Goal: Task Accomplishment & Management: Use online tool/utility

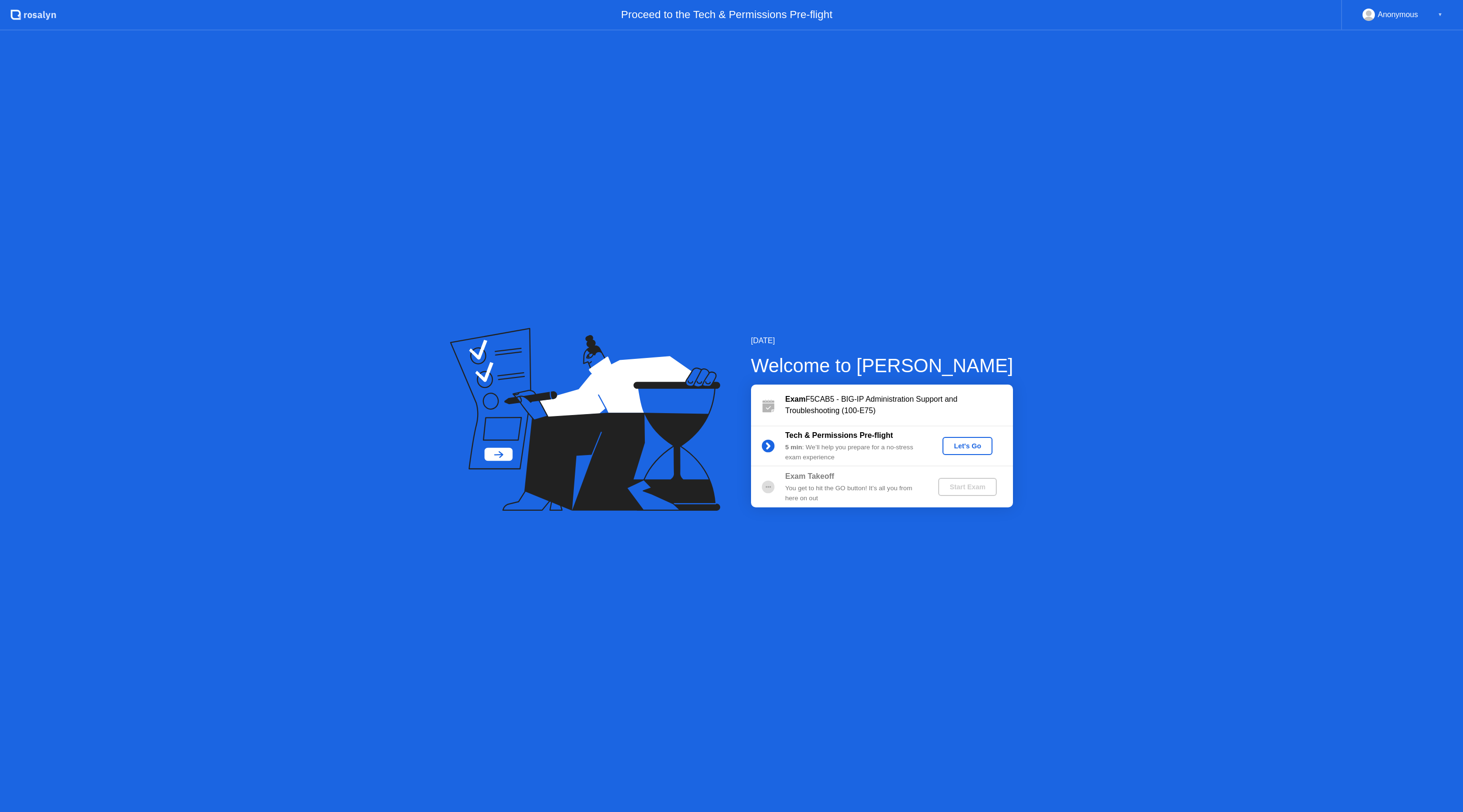
click at [974, 444] on div "Let's Go" at bounding box center [967, 446] width 43 height 7
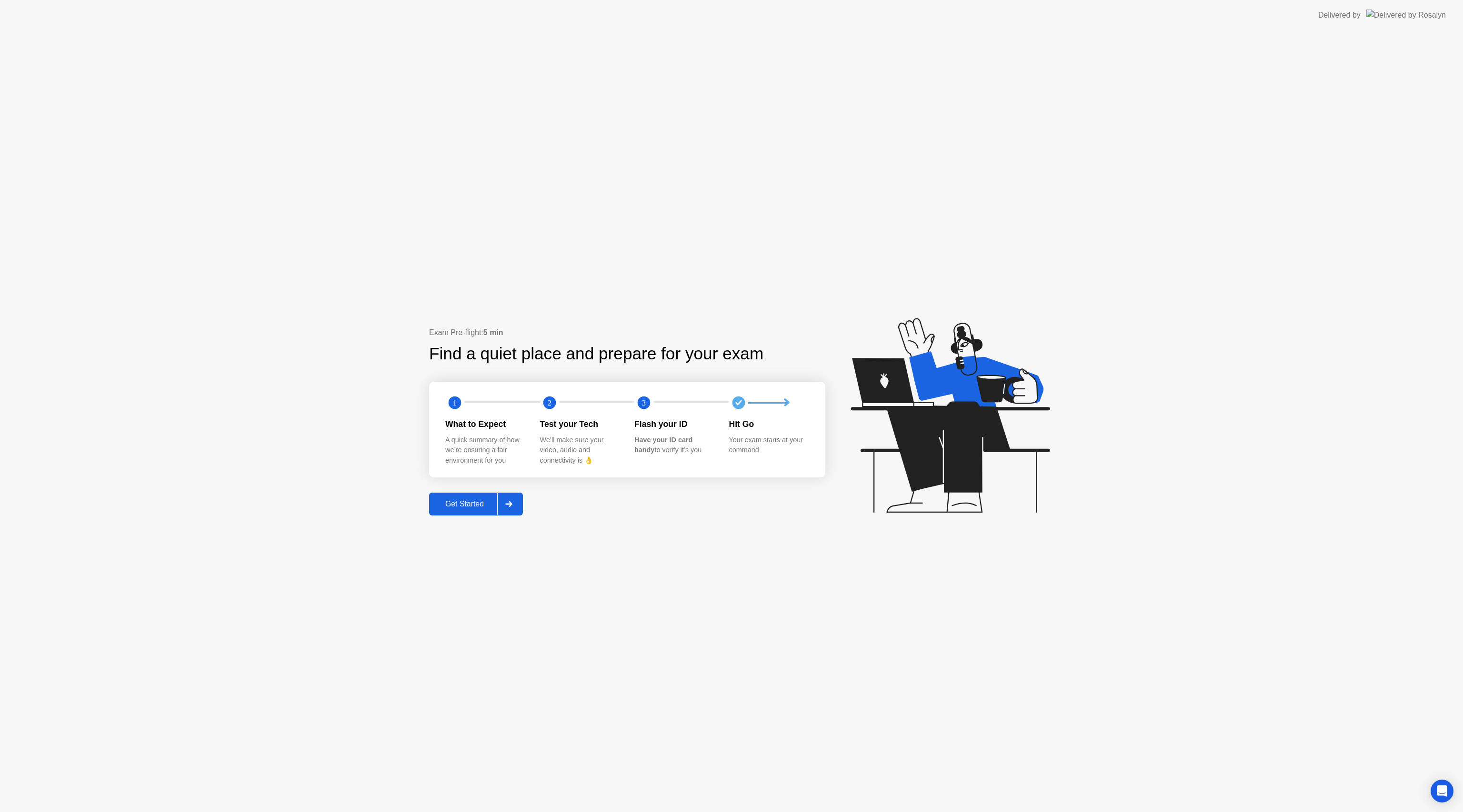
click at [465, 506] on div "Get Started" at bounding box center [464, 503] width 65 height 8
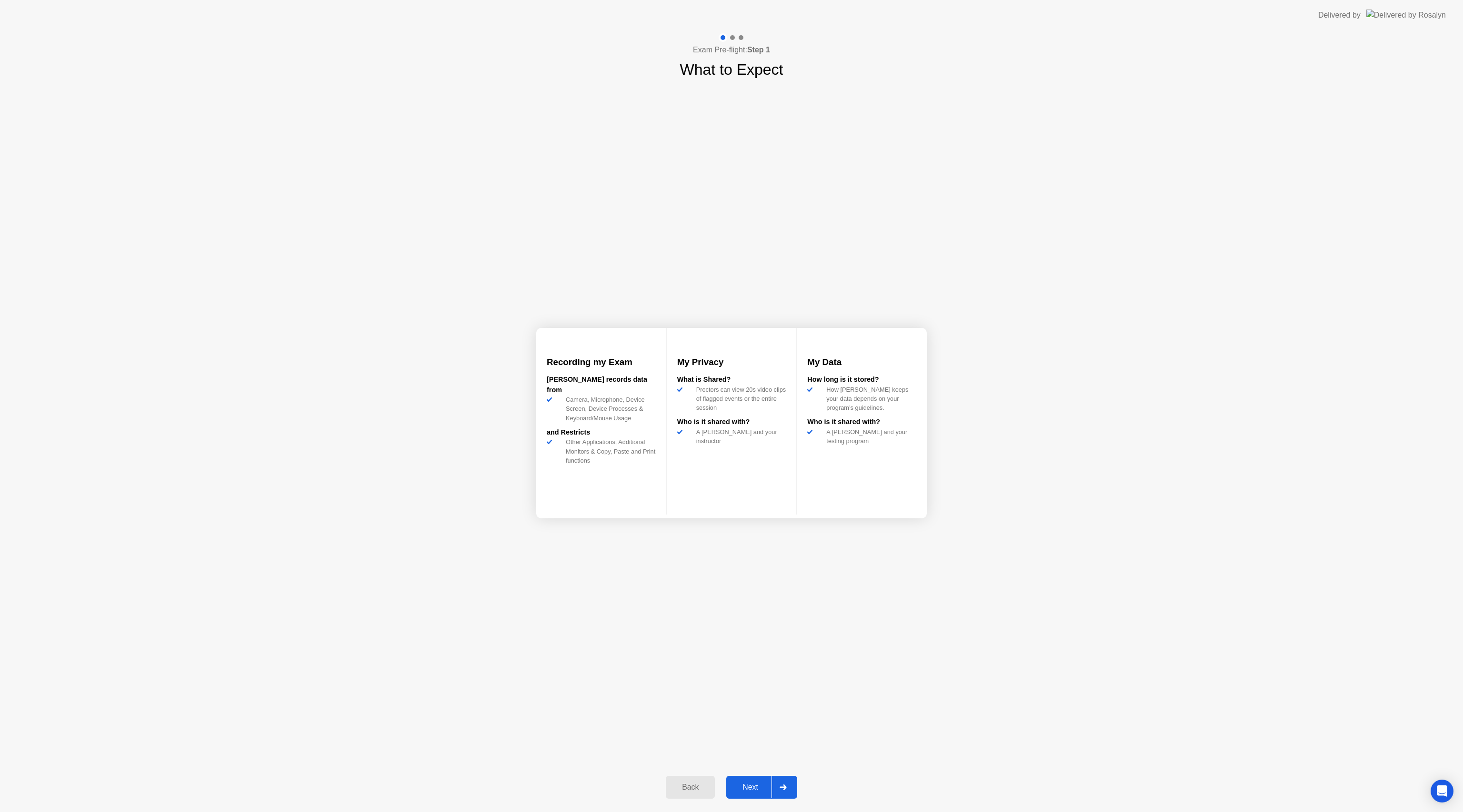
click at [773, 784] on div at bounding box center [782, 787] width 23 height 22
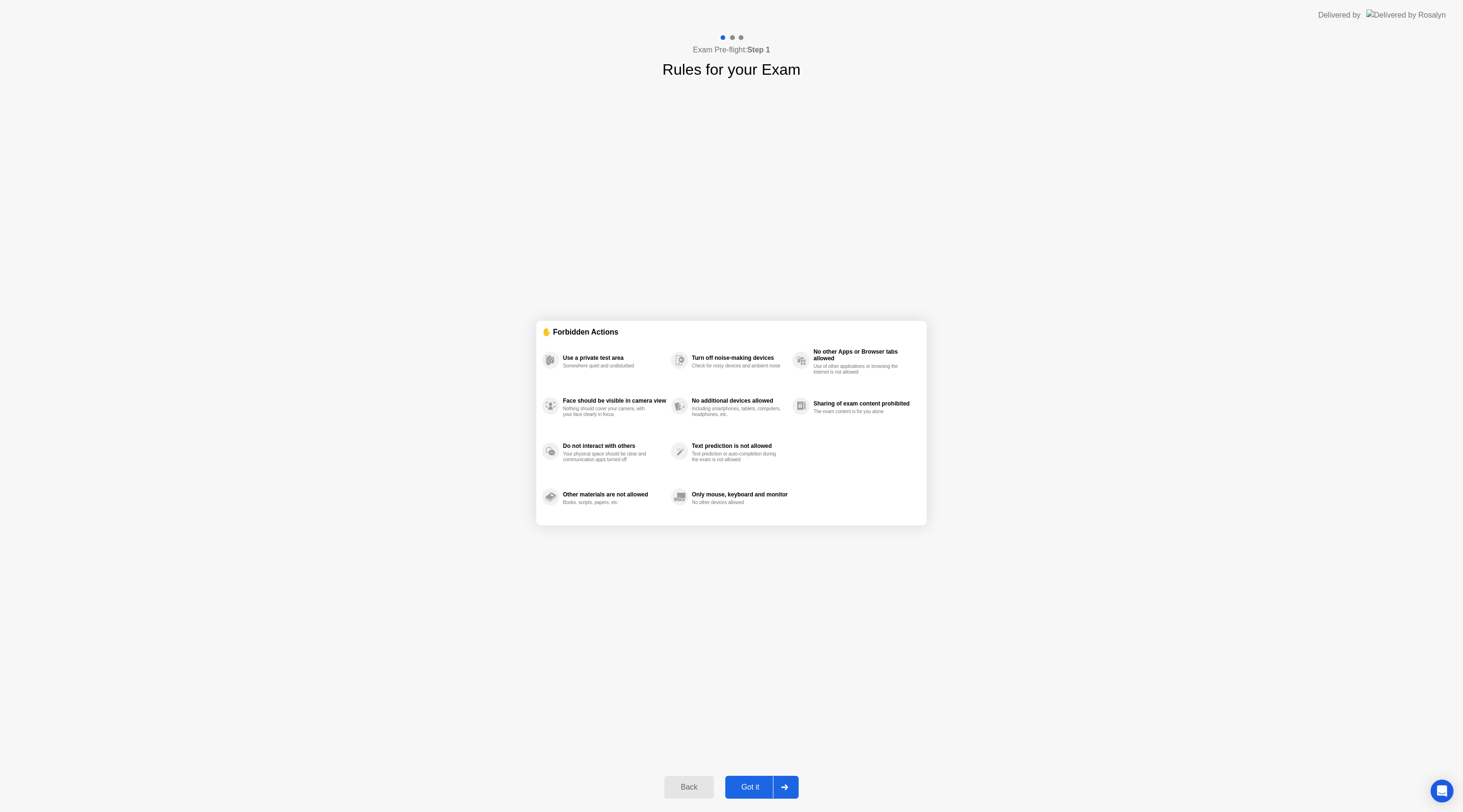
click at [763, 781] on button "Got it" at bounding box center [761, 787] width 74 height 23
select select "**********"
select select "*******"
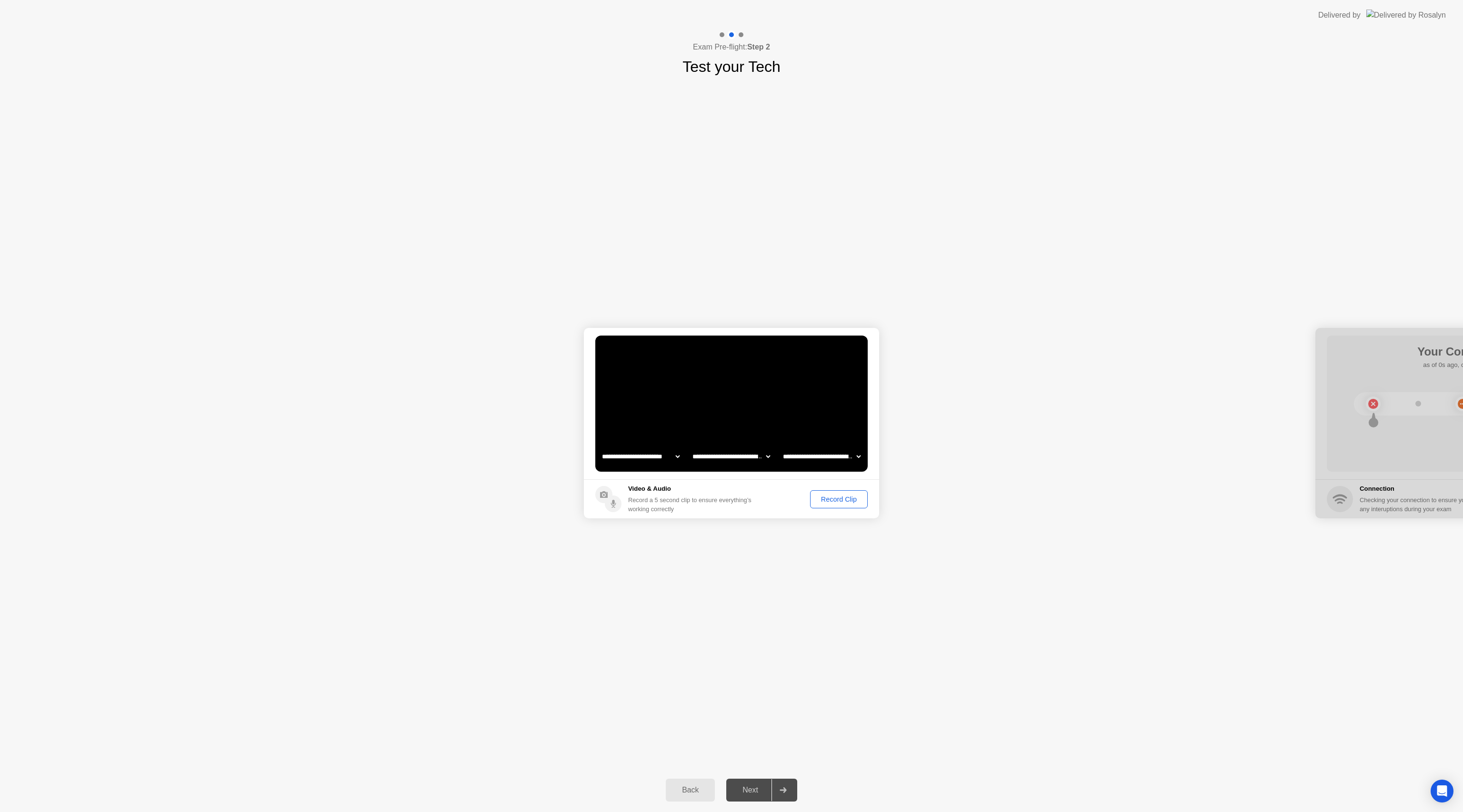
click at [836, 500] on div "Record Clip" at bounding box center [839, 500] width 51 height 7
click at [799, 500] on div "Replay Clip" at bounding box center [787, 500] width 62 height 7
click at [767, 786] on div "Next" at bounding box center [750, 789] width 43 height 8
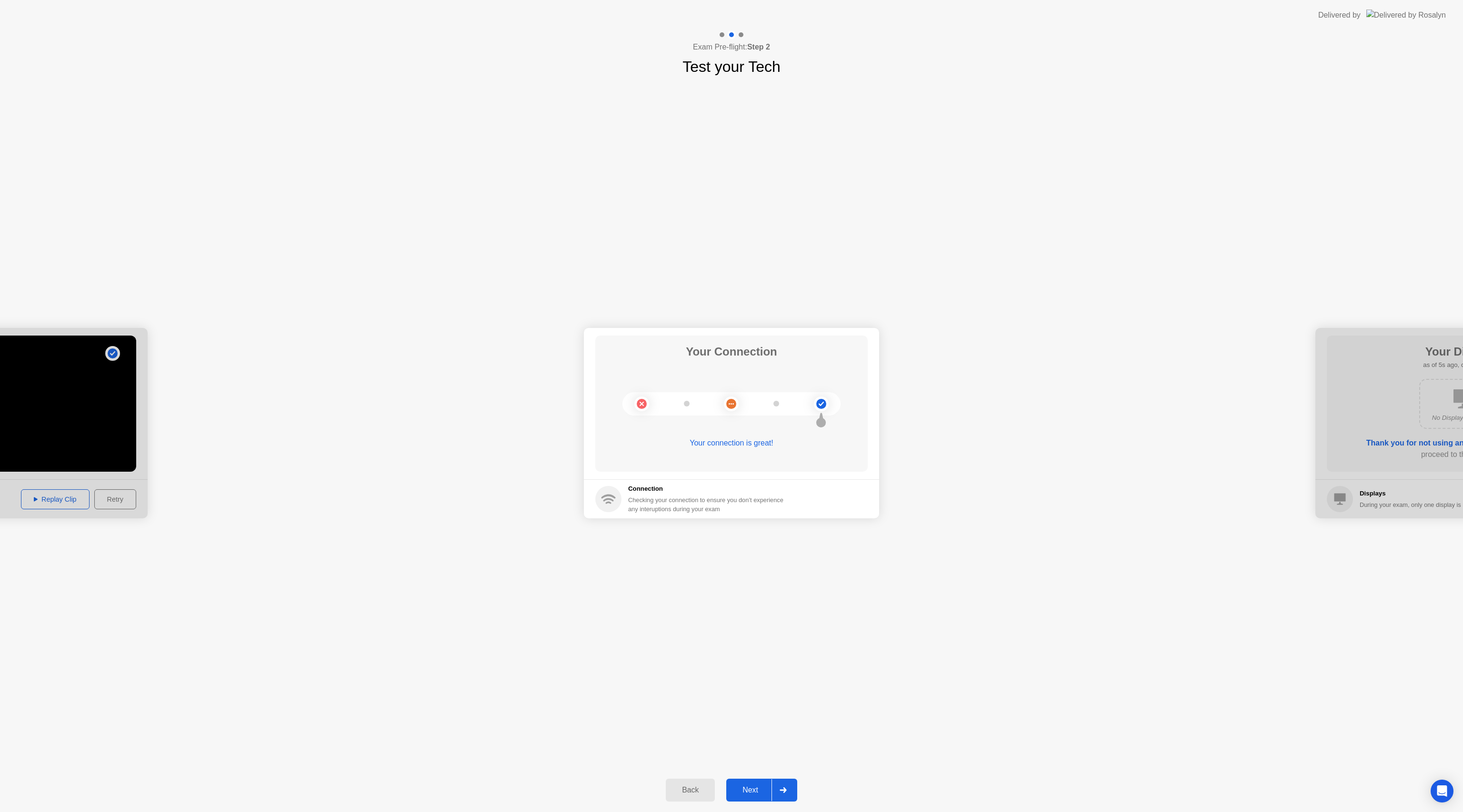
click at [756, 787] on div "Next" at bounding box center [750, 789] width 43 height 8
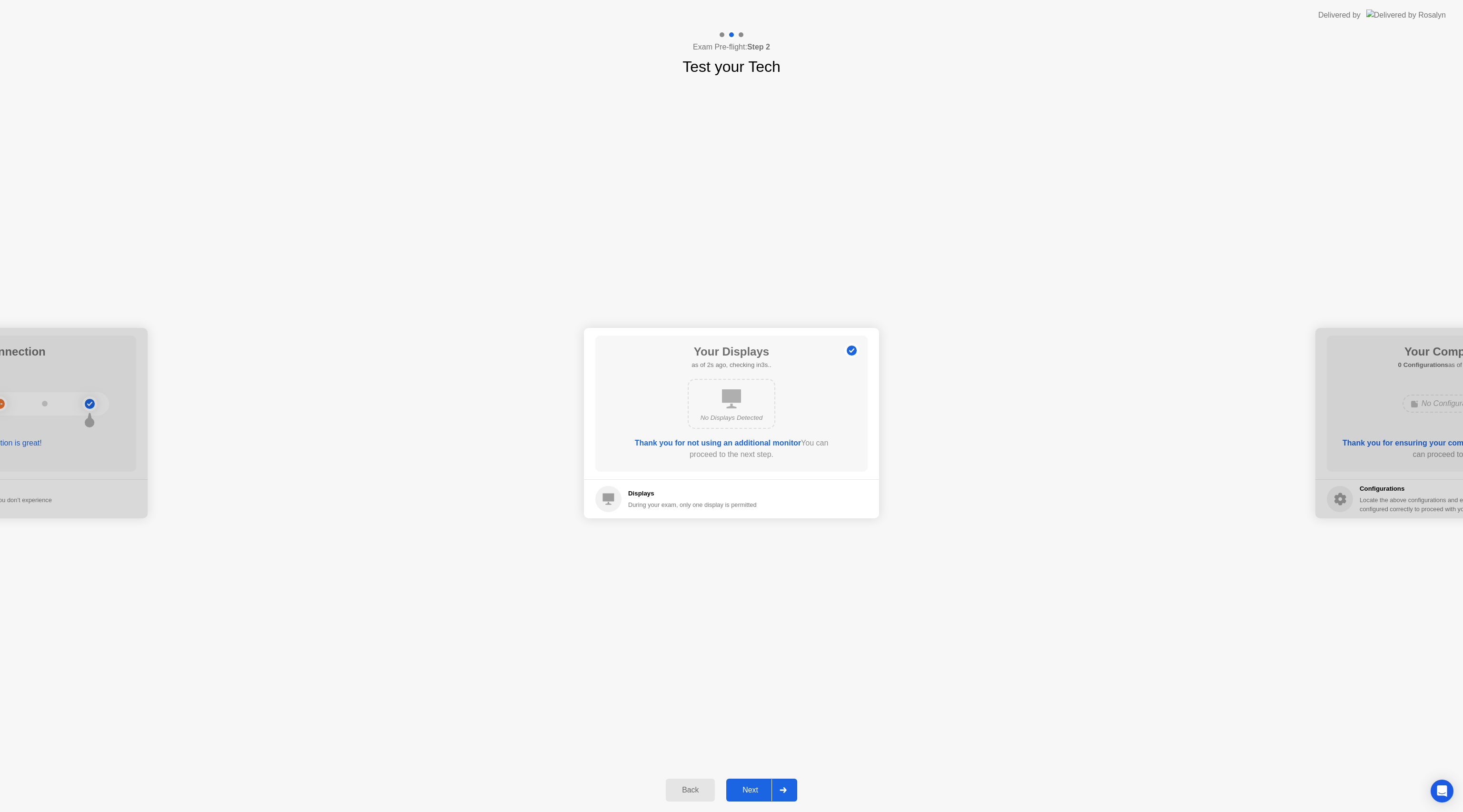
click at [755, 795] on div "Next" at bounding box center [750, 789] width 43 height 8
click at [754, 792] on div "Next" at bounding box center [750, 789] width 43 height 8
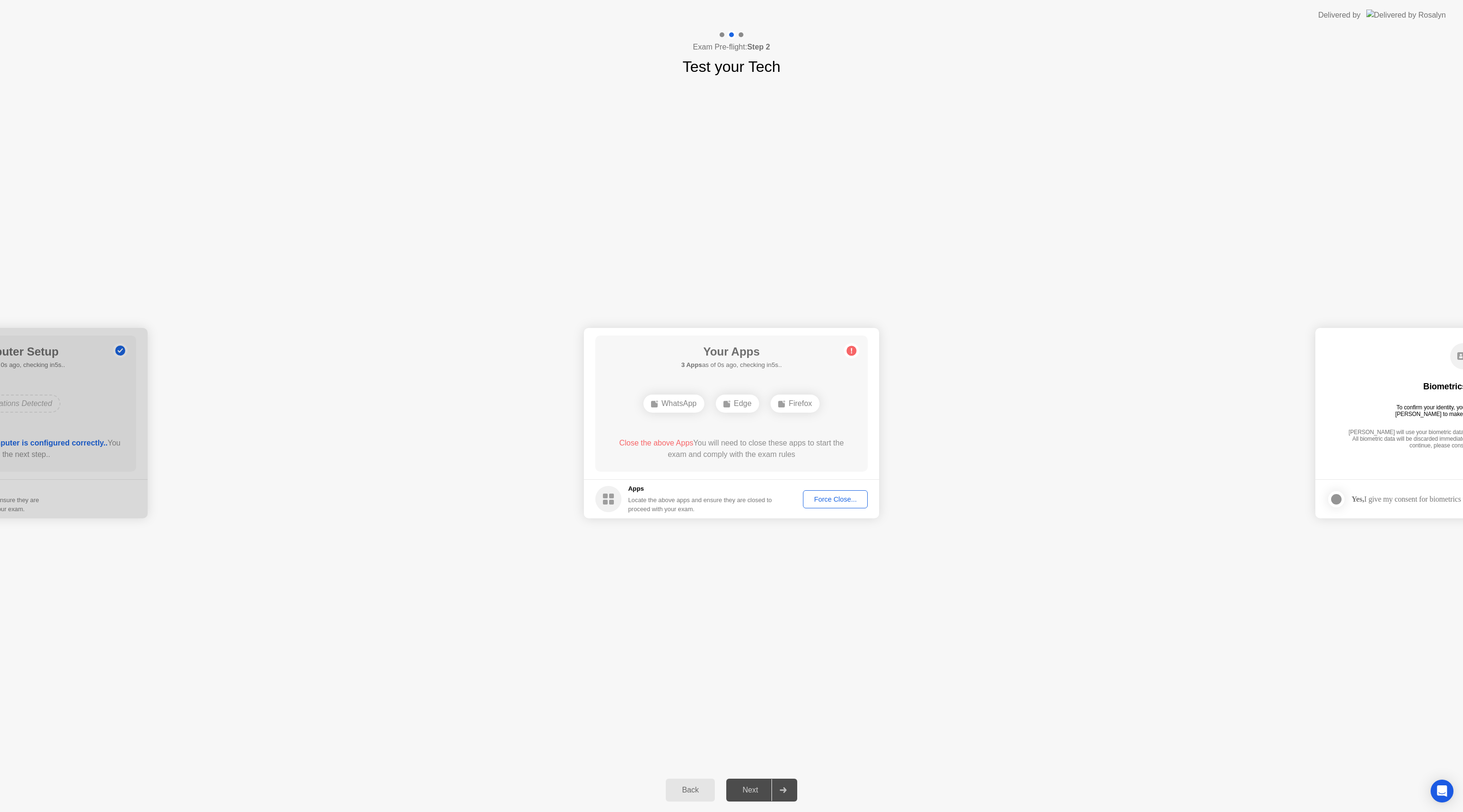
click at [831, 501] on div "Force Close..." at bounding box center [835, 500] width 58 height 7
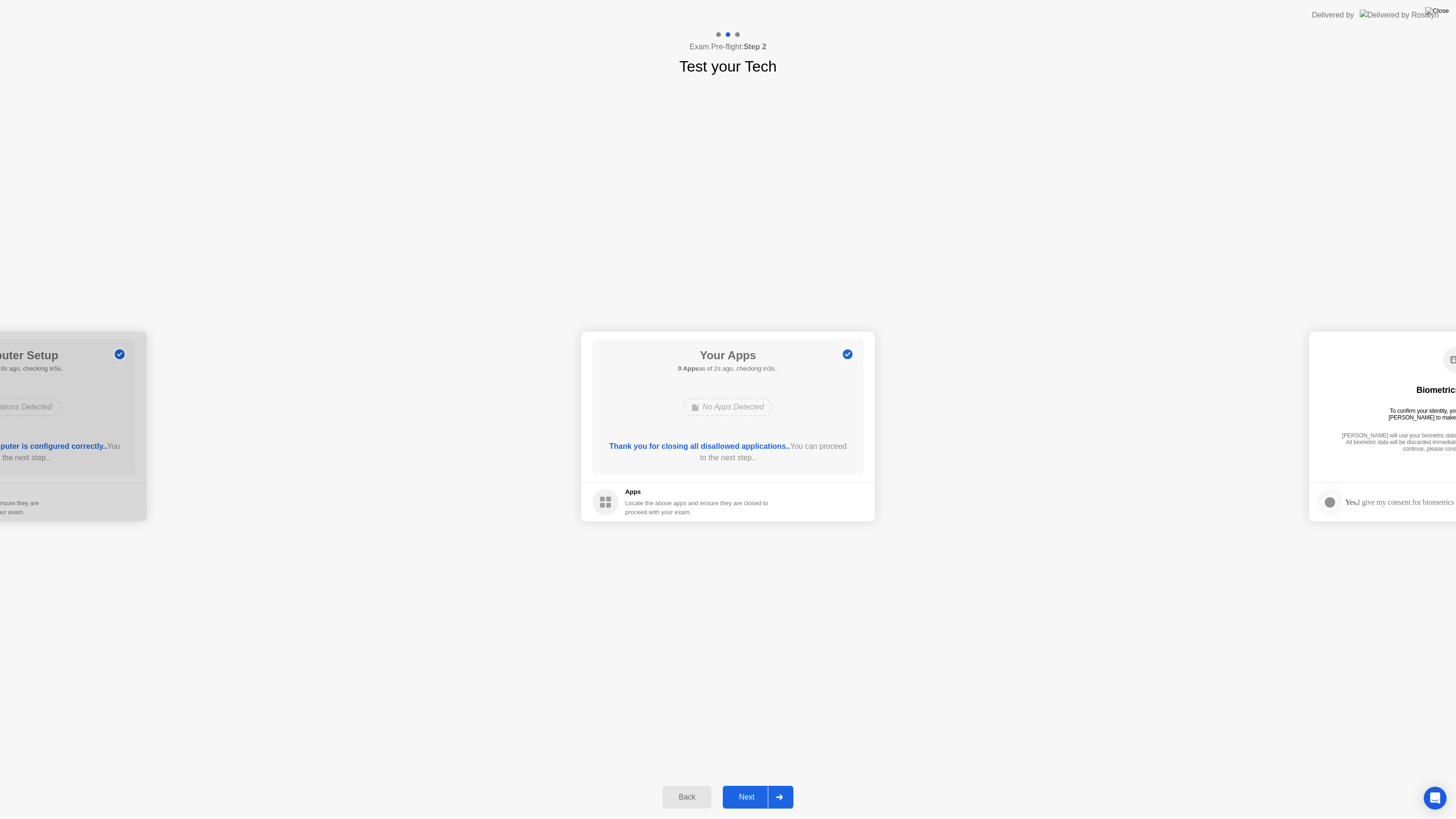
click at [762, 794] on div "Next" at bounding box center [746, 796] width 43 height 8
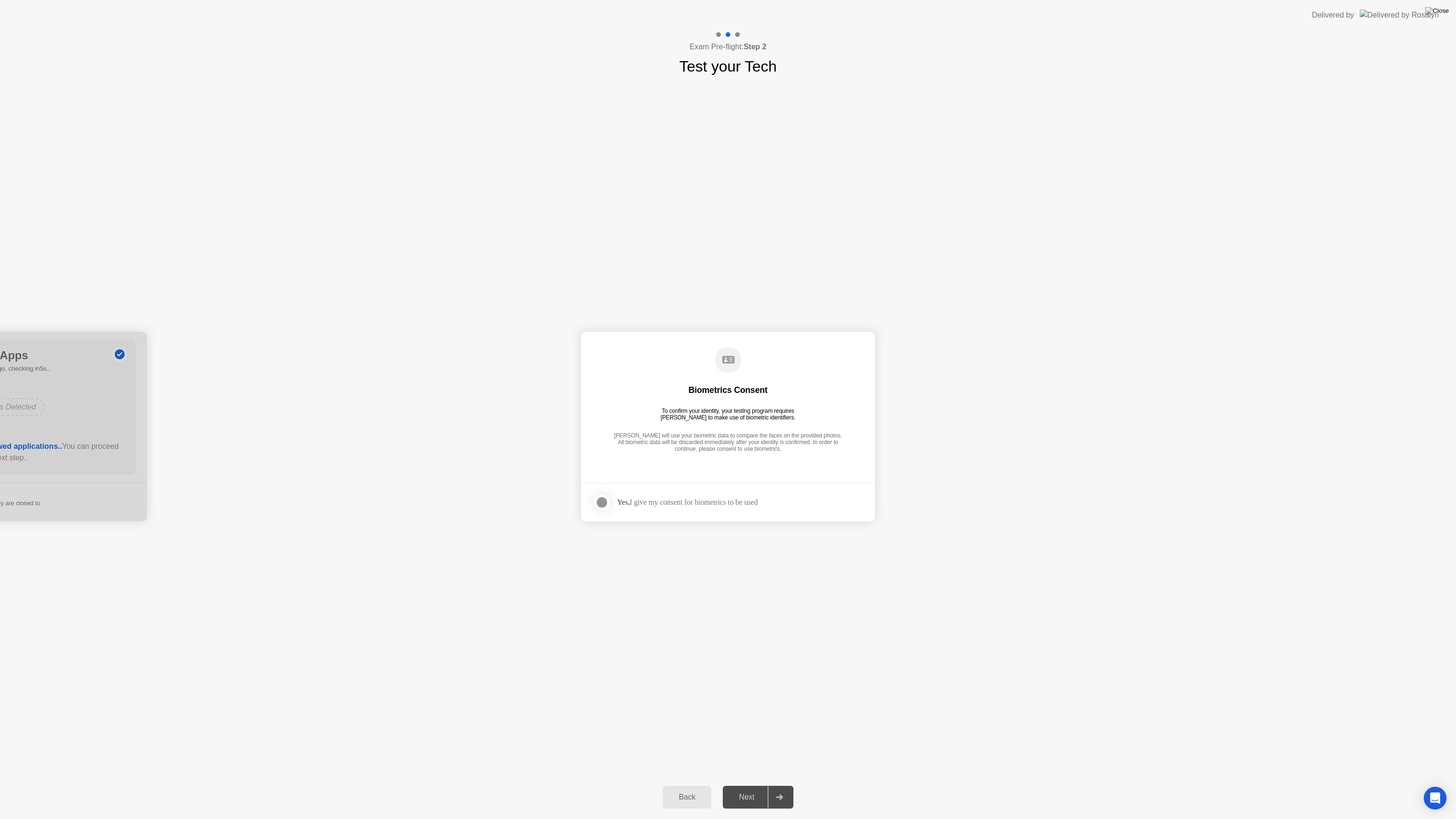
click at [648, 503] on div "Yes, I give my consent for biometrics to be used" at bounding box center [687, 502] width 141 height 9
click at [602, 505] on div at bounding box center [601, 502] width 12 height 12
click at [752, 797] on div "Next" at bounding box center [746, 796] width 43 height 8
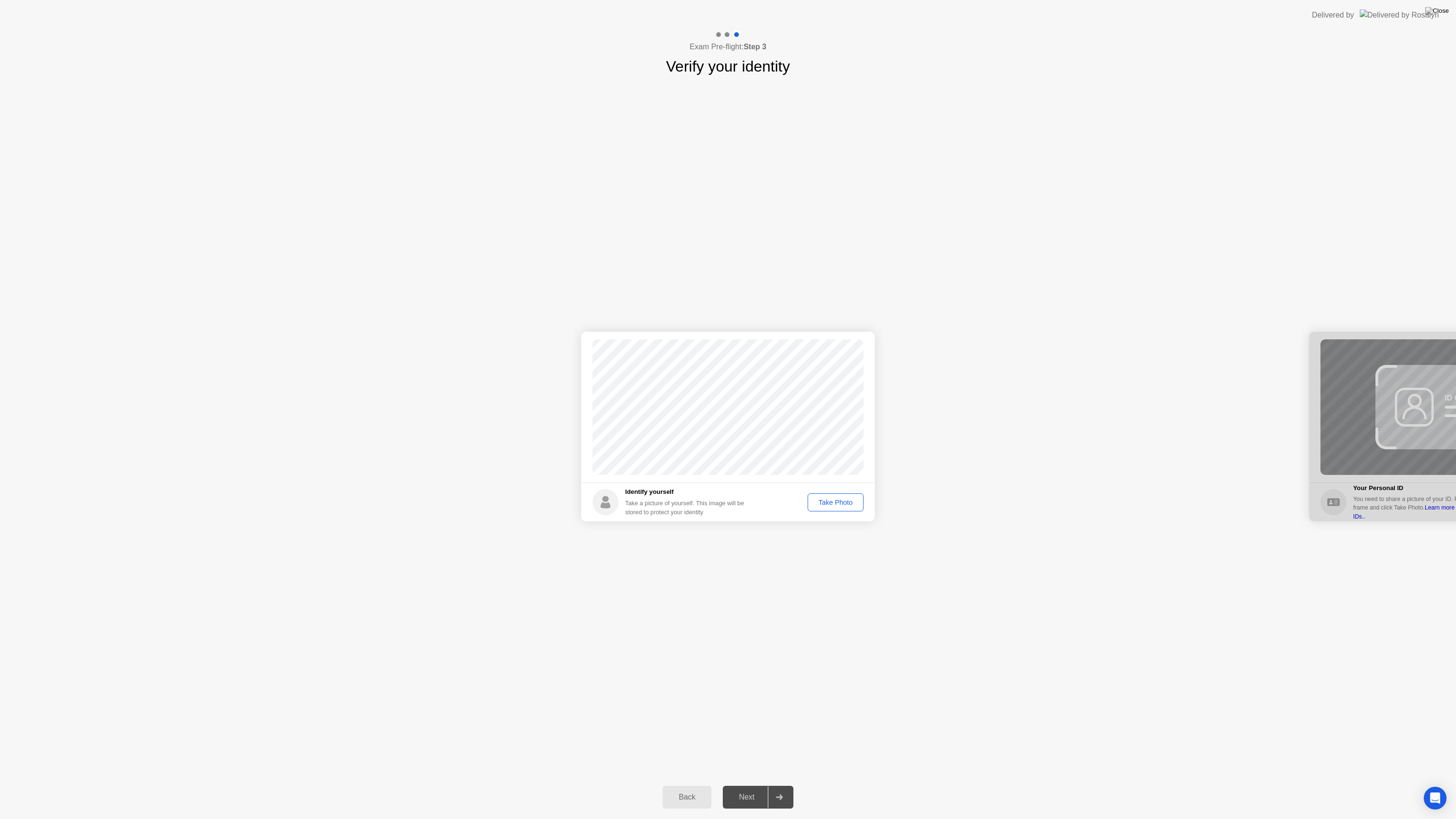
click at [830, 503] on div "Take Photo" at bounding box center [836, 502] width 50 height 7
click at [758, 795] on div "Next" at bounding box center [746, 796] width 43 height 8
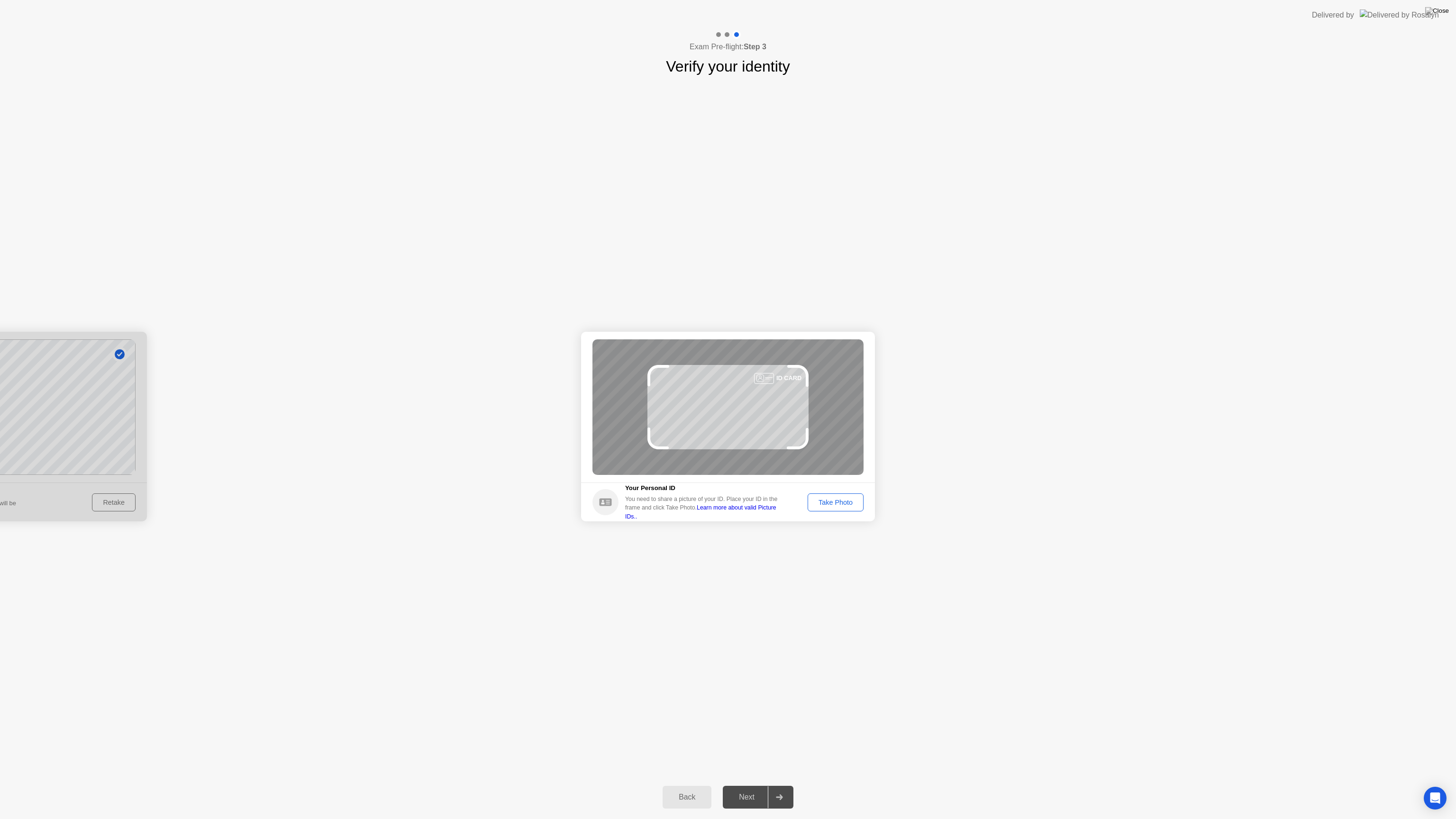
click at [825, 505] on div "Take Photo" at bounding box center [836, 502] width 50 height 7
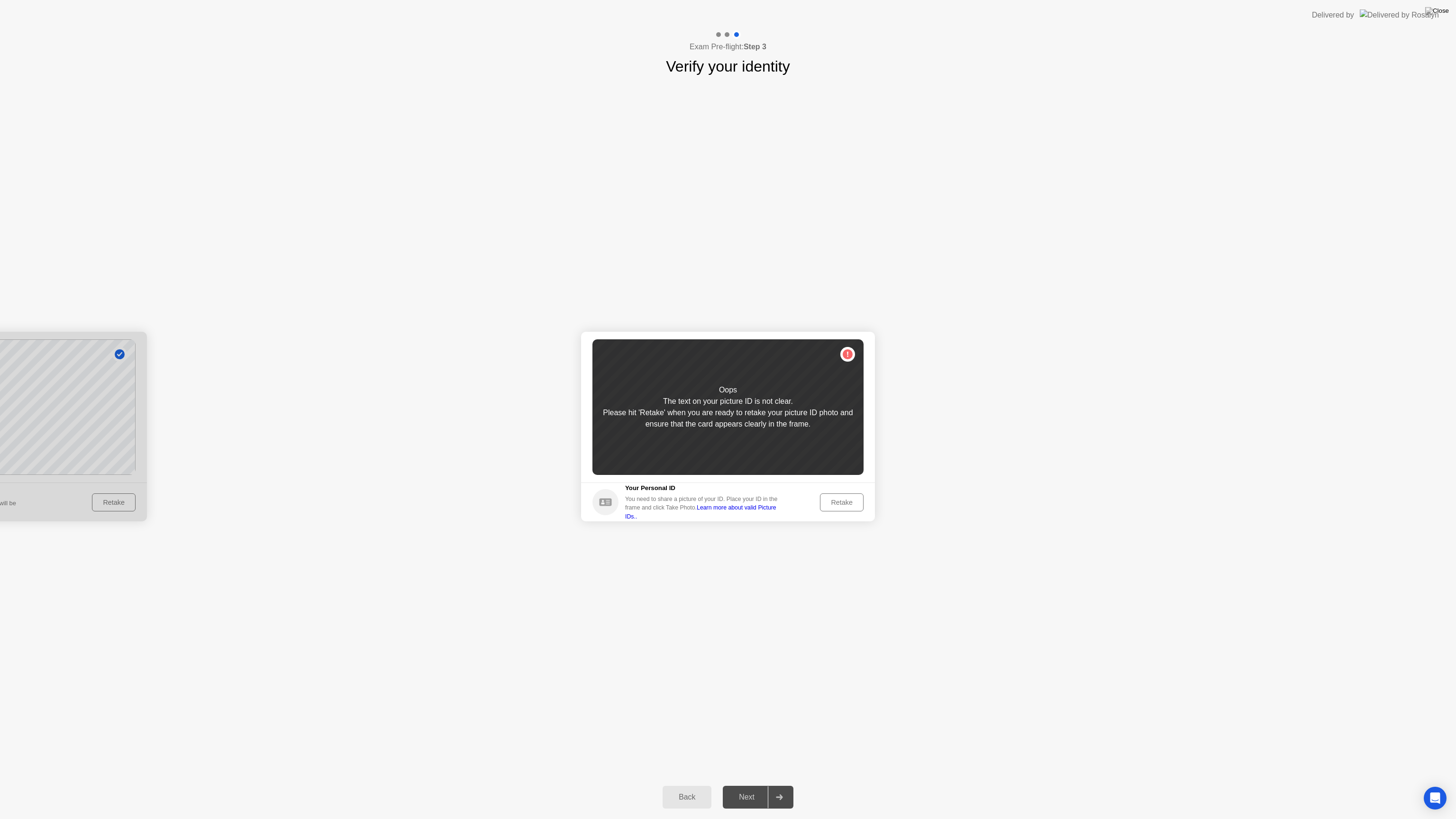
click at [828, 504] on div "Retake" at bounding box center [841, 502] width 37 height 7
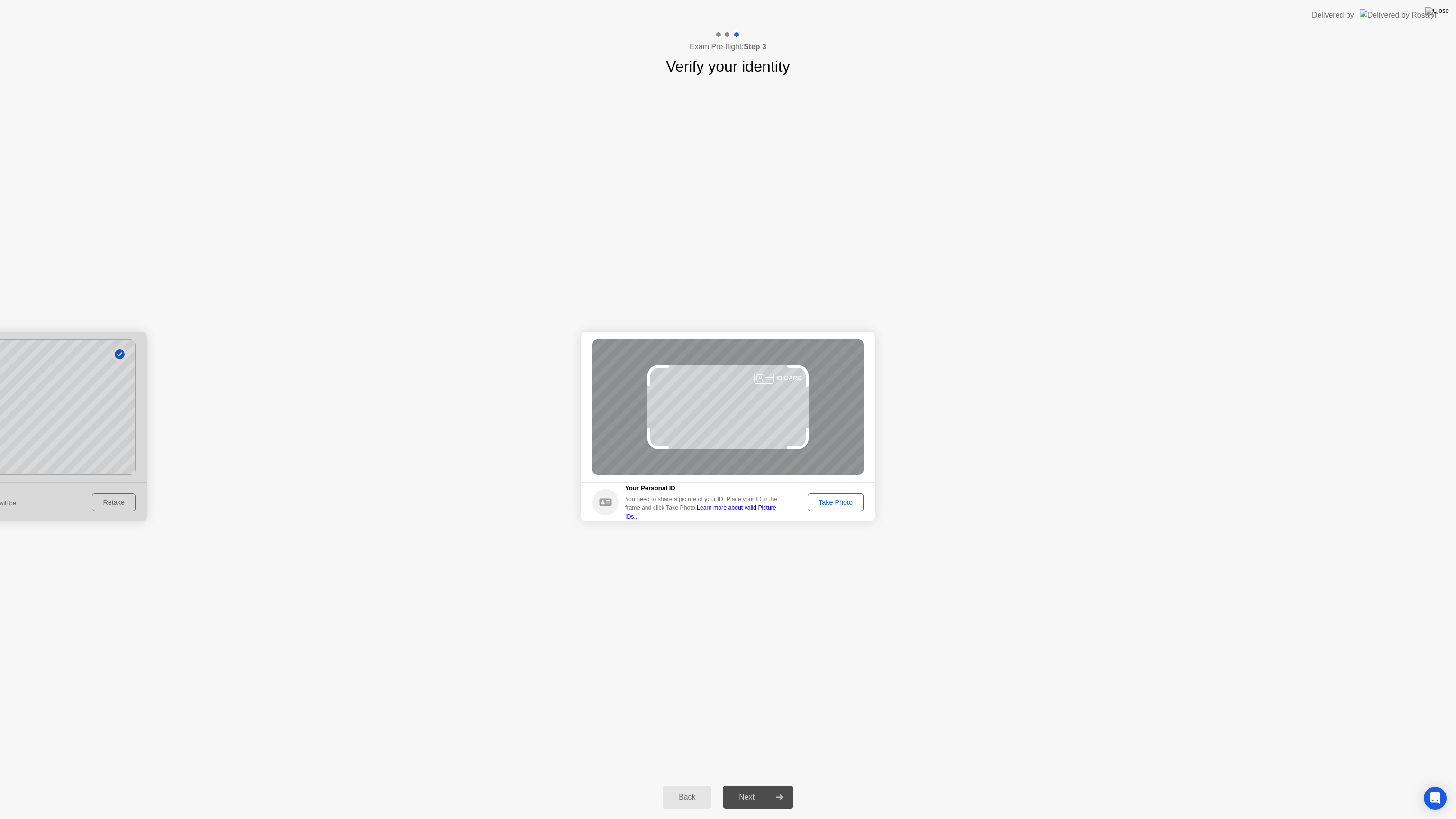
click at [828, 504] on div "Take Photo" at bounding box center [836, 502] width 50 height 7
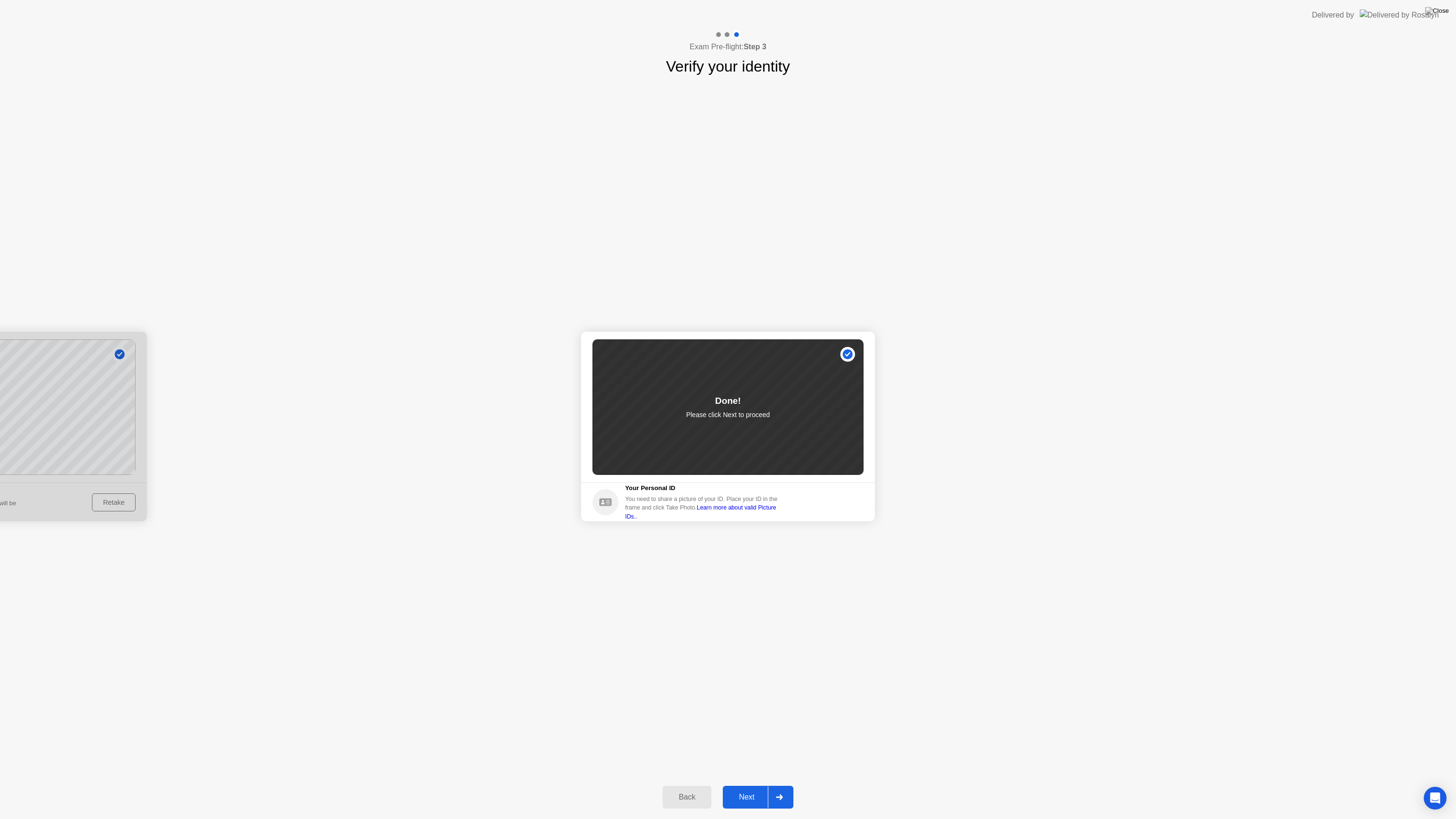
click at [742, 799] on div "Next" at bounding box center [746, 796] width 43 height 8
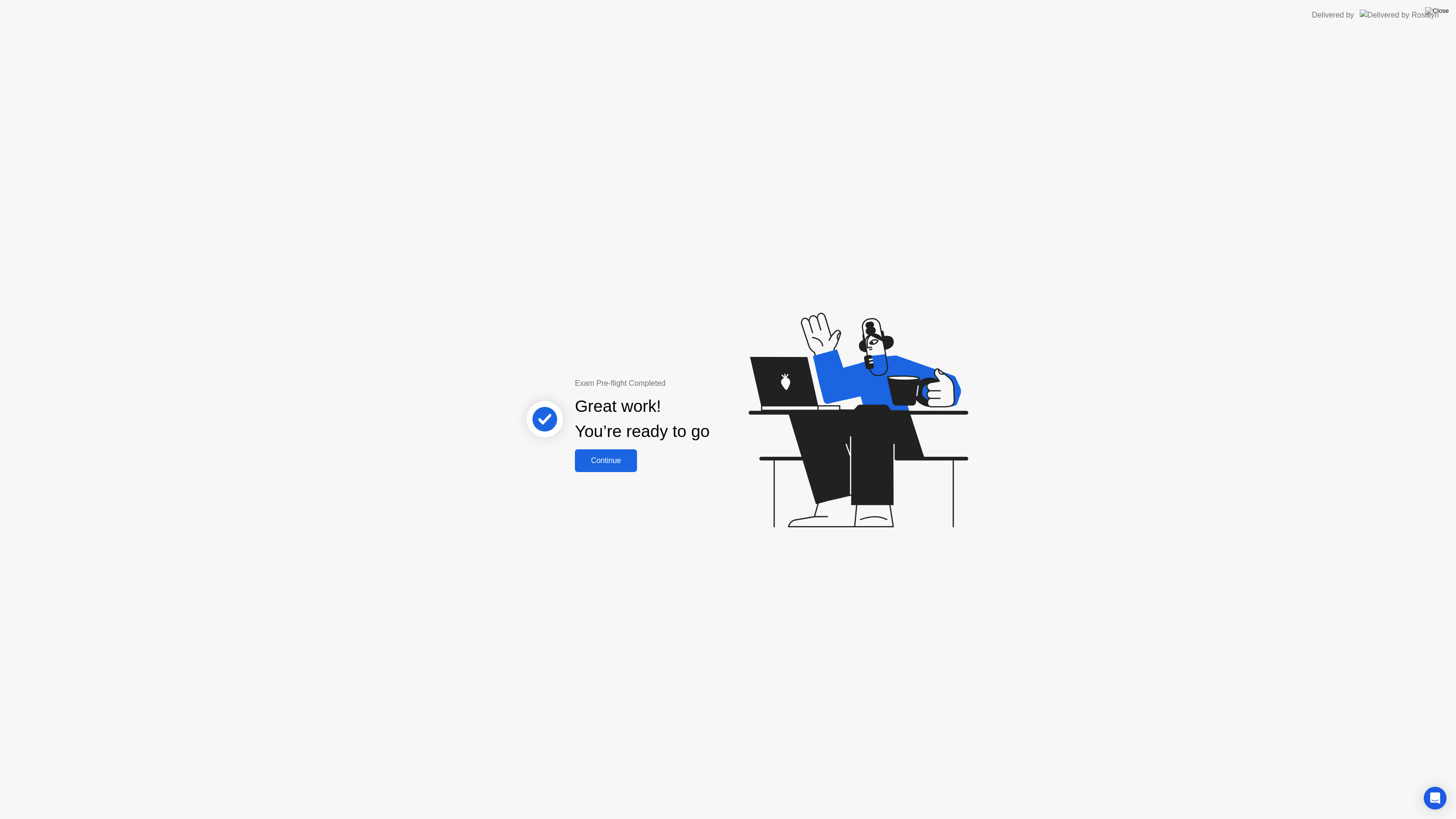
click at [614, 461] on div "Continue" at bounding box center [606, 460] width 56 height 8
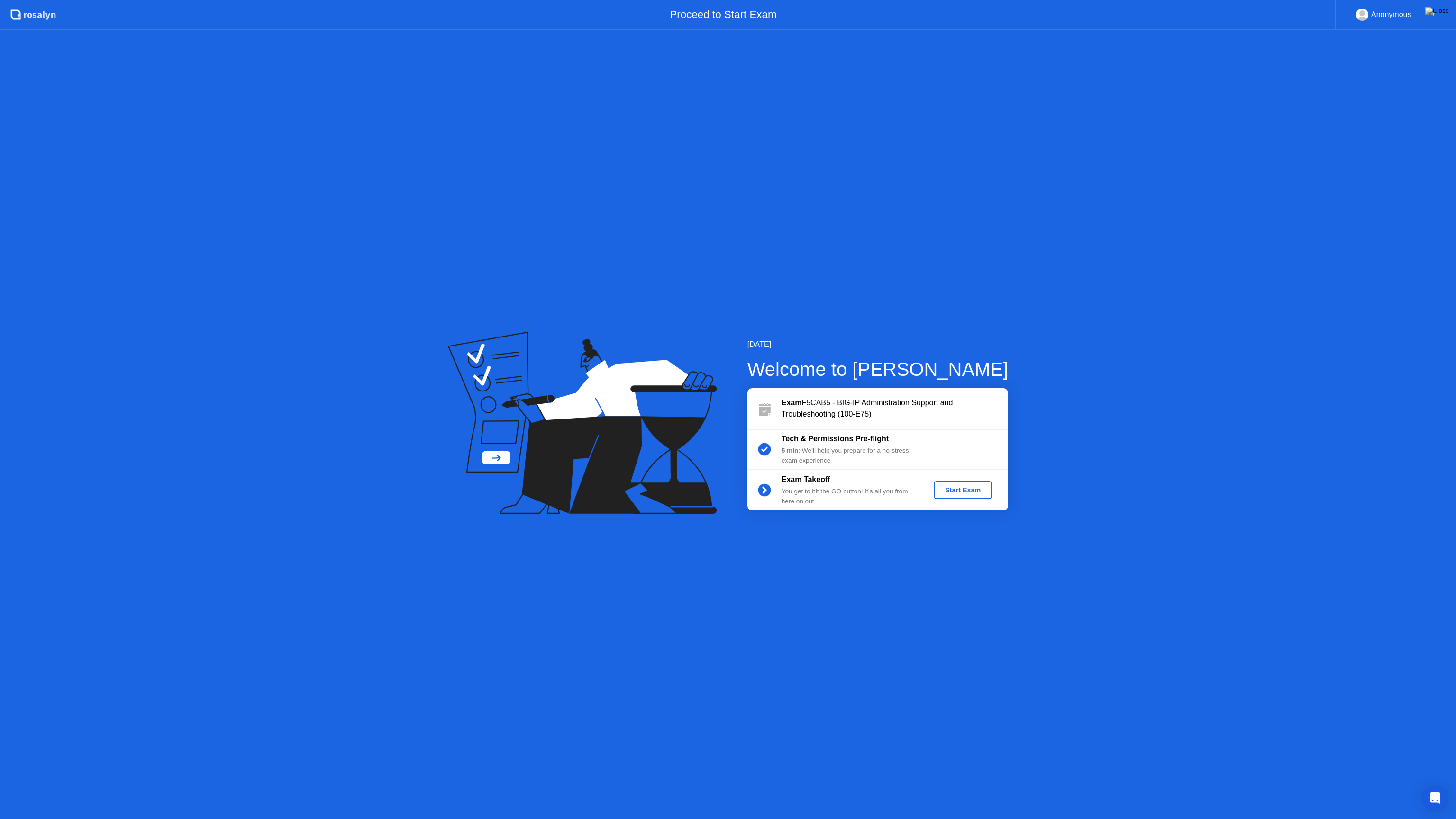
click at [939, 493] on div "Start Exam" at bounding box center [963, 490] width 51 height 7
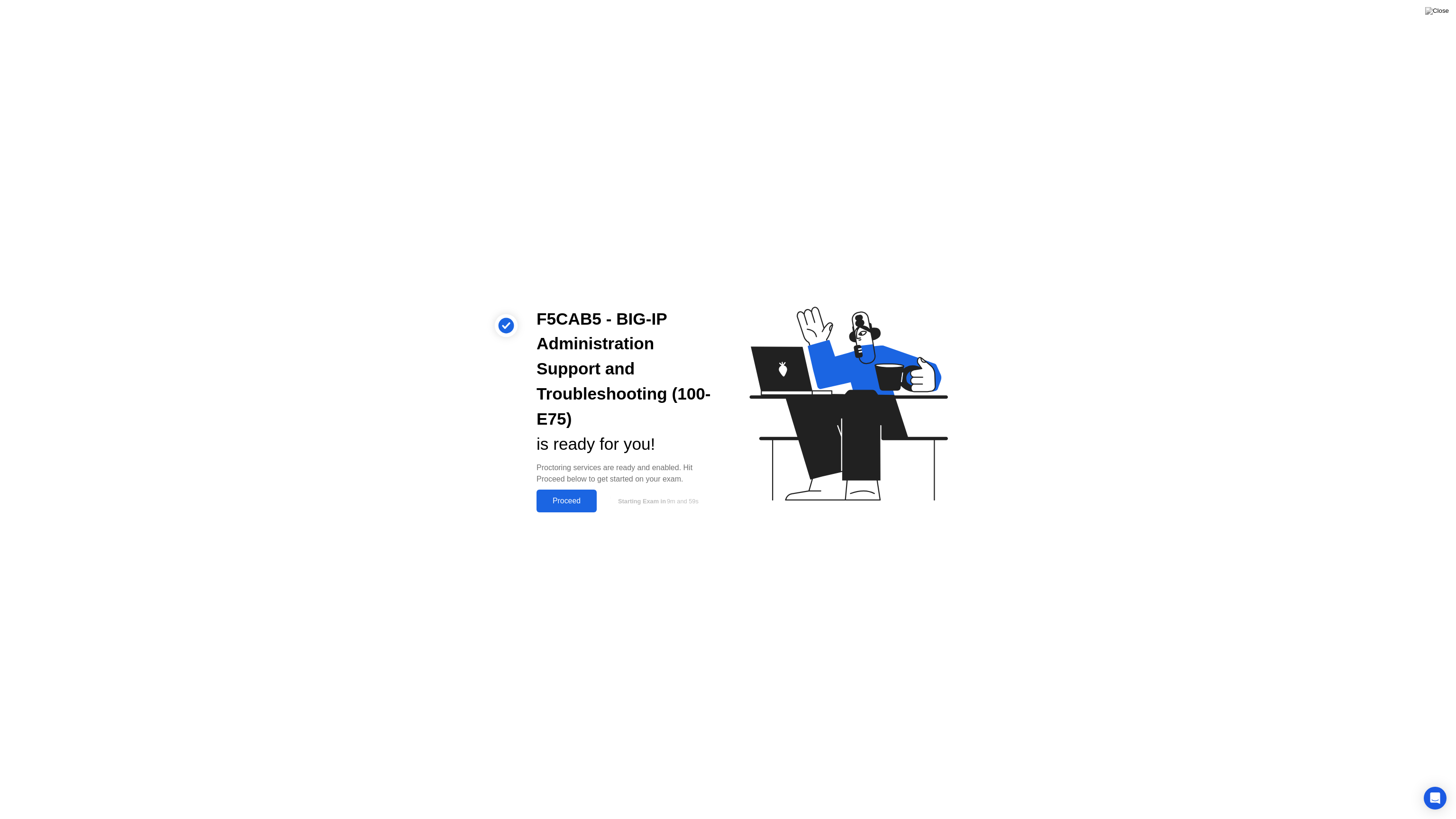
click at [567, 503] on div "Proceed" at bounding box center [566, 500] width 54 height 8
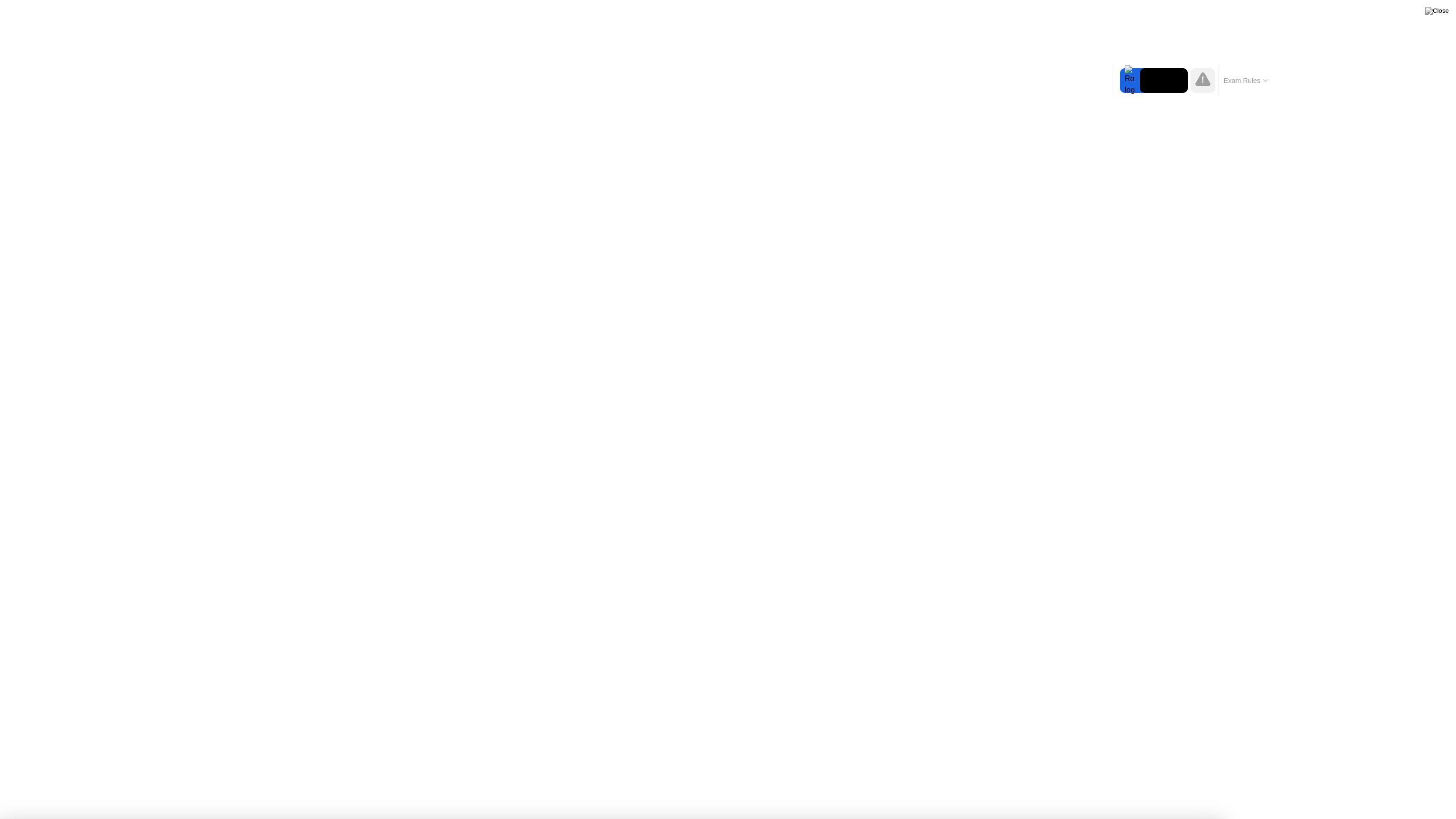
click at [1375, 792] on div "End Proctoring Session" at bounding box center [1378, 792] width 114 height 9
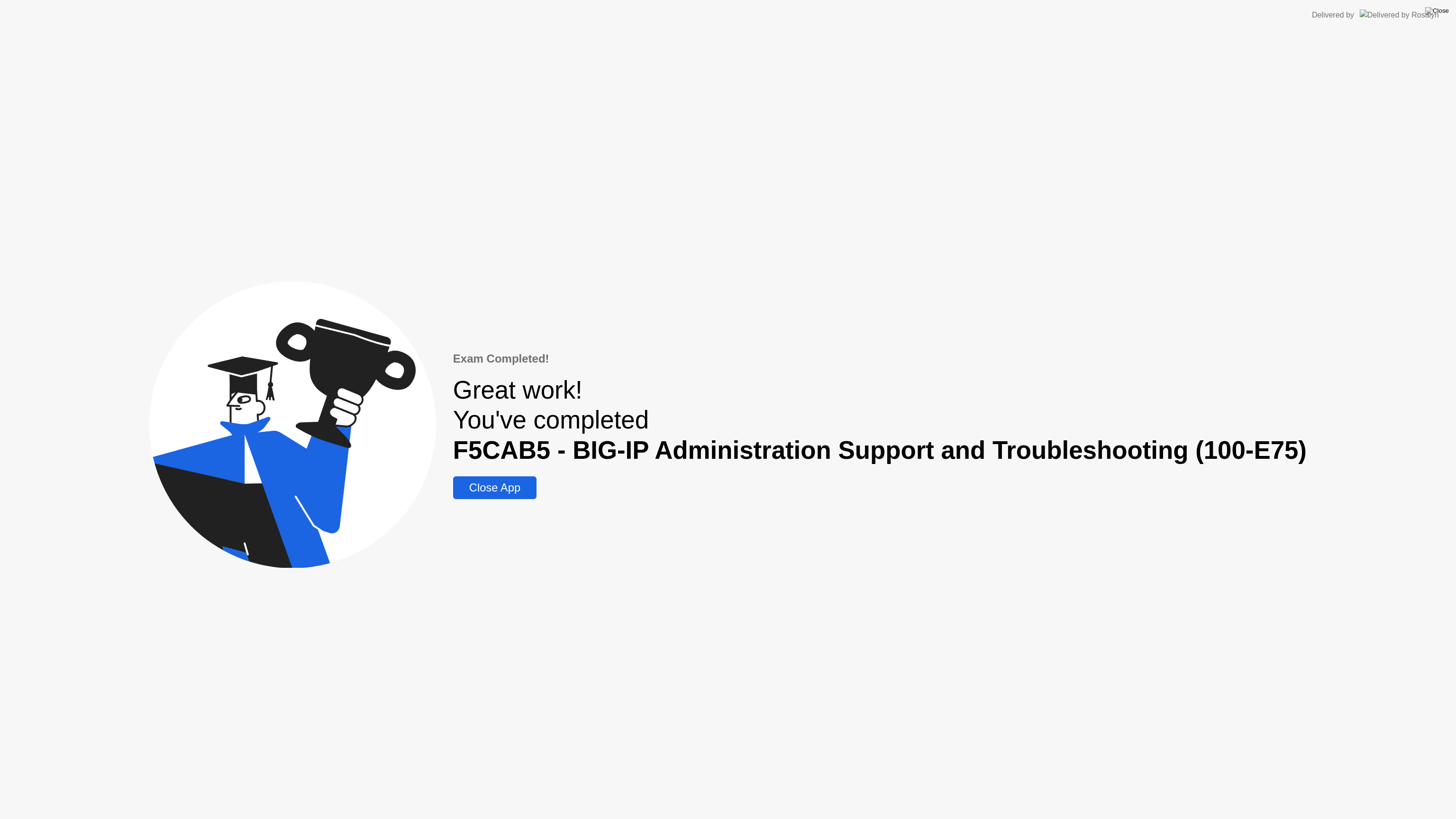
click at [489, 494] on div "Close App" at bounding box center [495, 487] width 78 height 14
